Goal: Use online tool/utility: Utilize a website feature to perform a specific function

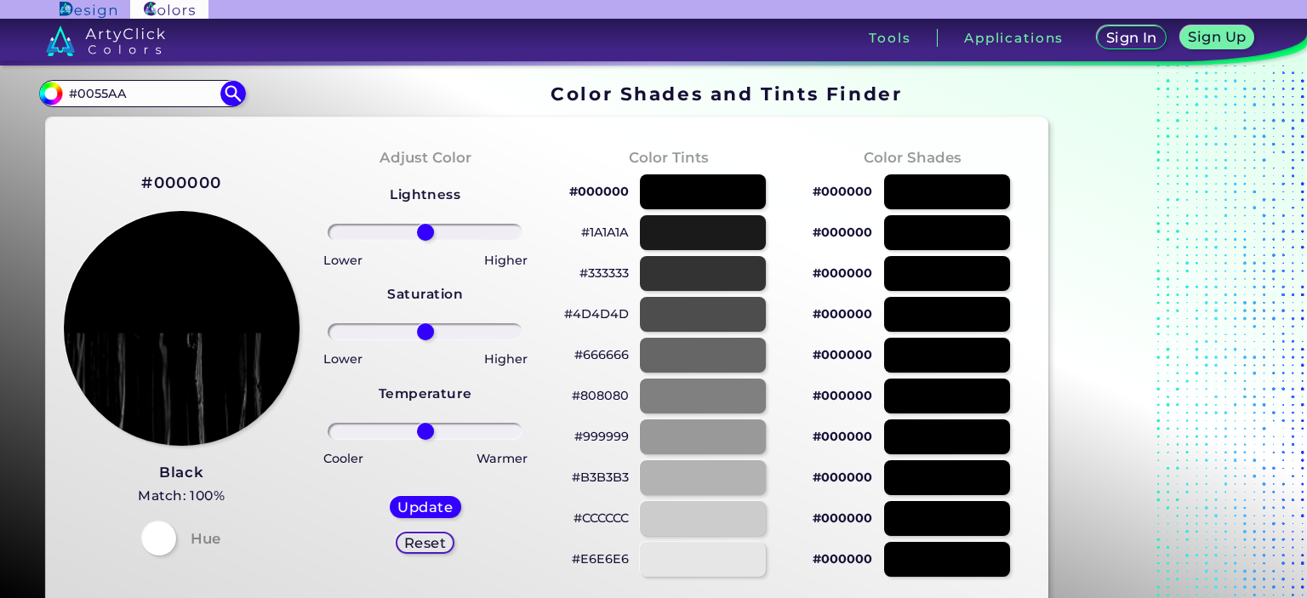
type input "#0055AA"
click at [233, 88] on img at bounding box center [233, 94] width 26 height 26
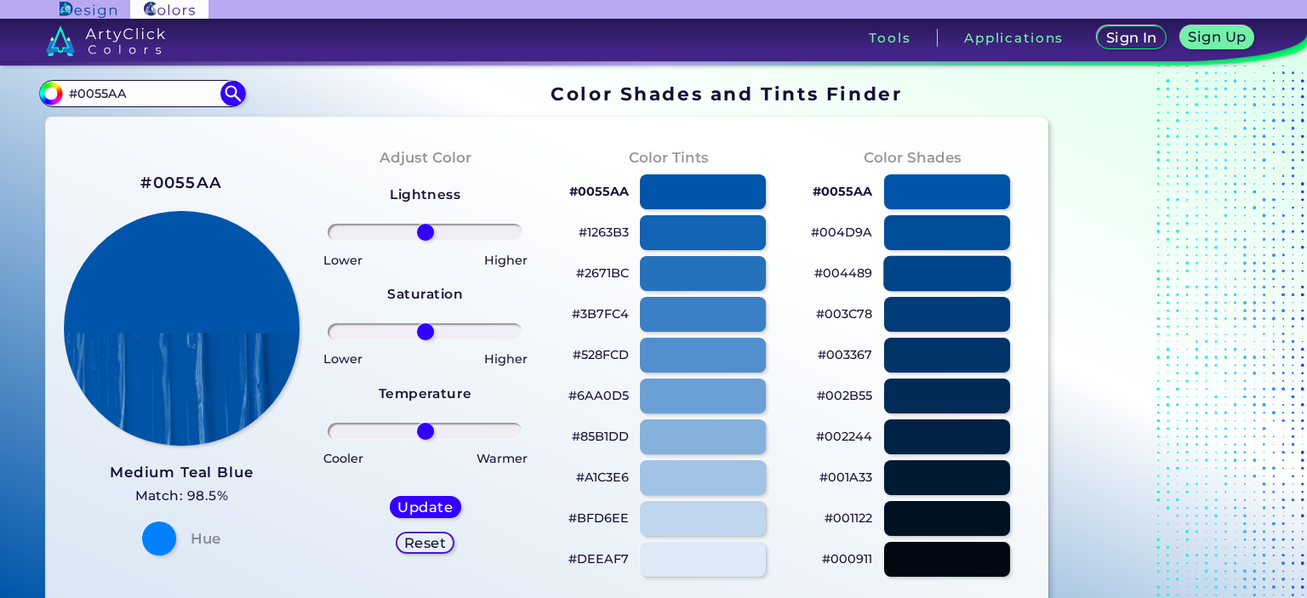
click at [979, 270] on div at bounding box center [947, 273] width 128 height 35
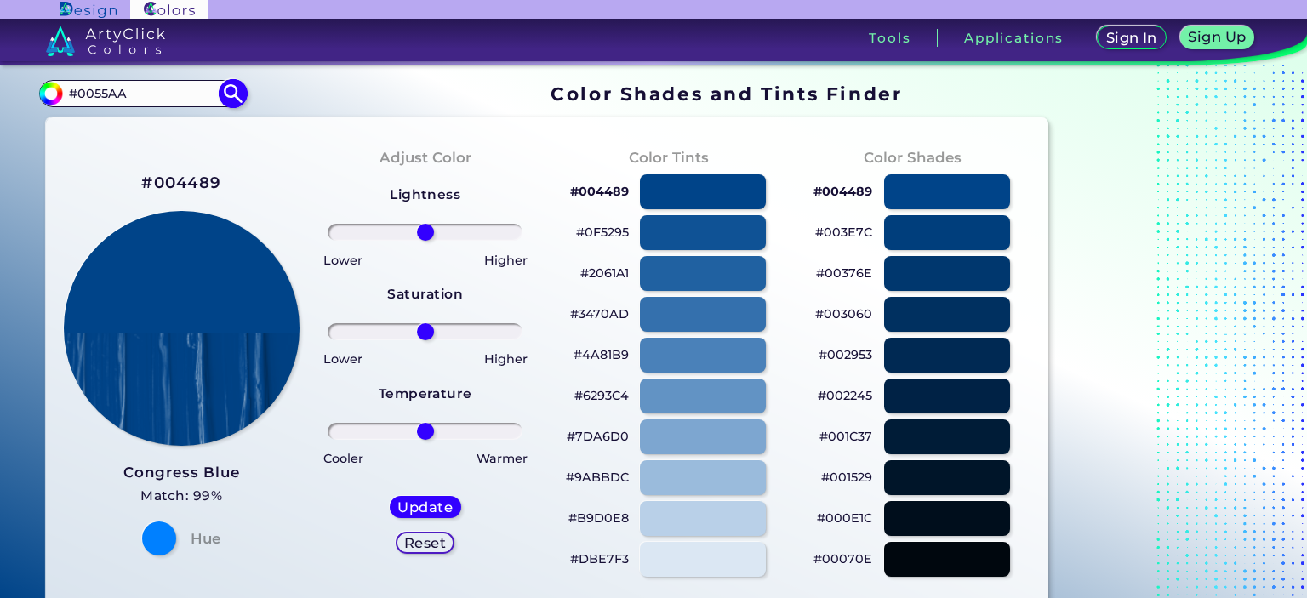
click at [240, 96] on img at bounding box center [233, 94] width 30 height 30
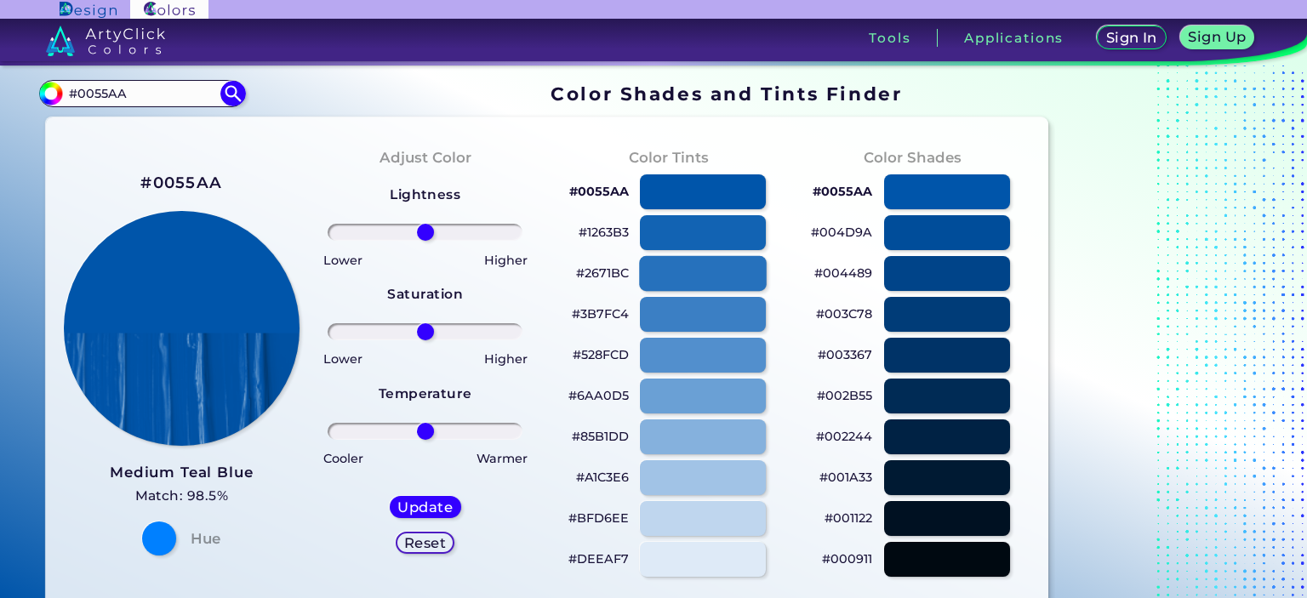
click at [744, 267] on div at bounding box center [703, 273] width 128 height 35
type input "#2671bc"
